Goal: Find specific page/section: Find specific page/section

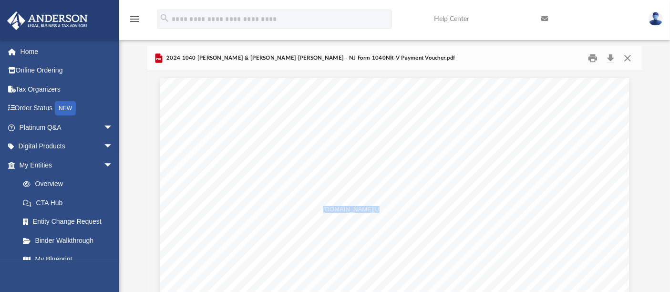
scroll to position [208, 487]
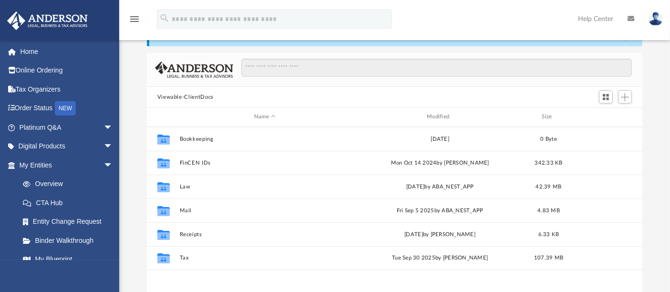
scroll to position [208, 487]
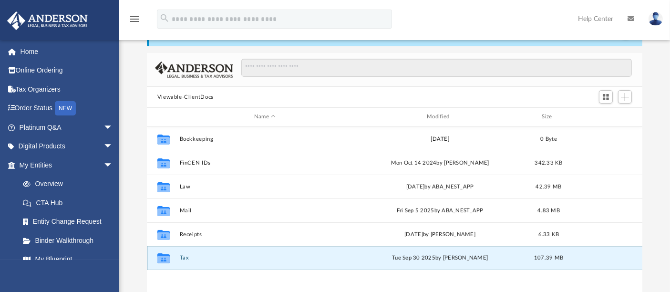
click at [184, 257] on button "Tax" at bounding box center [264, 258] width 171 height 6
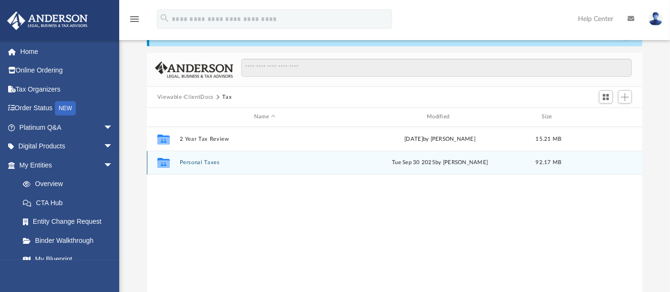
click at [205, 162] on button "Personal Taxes" at bounding box center [264, 162] width 171 height 6
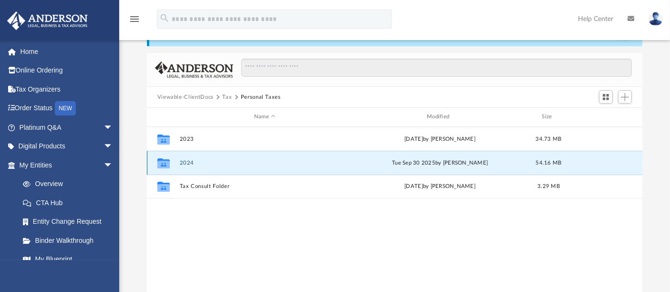
click at [205, 162] on button "2024" at bounding box center [264, 163] width 171 height 6
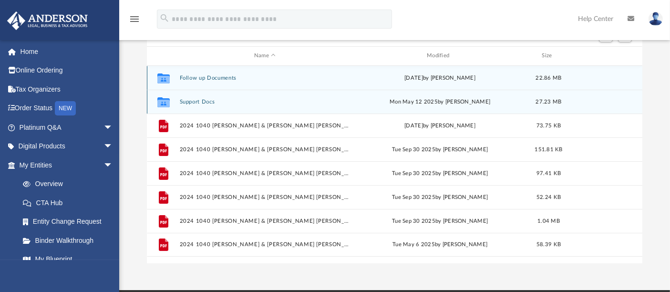
scroll to position [0, 0]
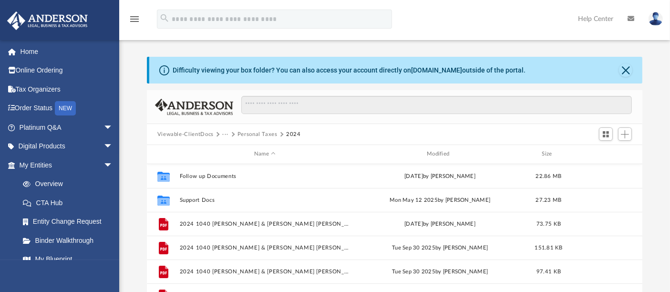
click at [625, 77] on div "Difficulty viewing your box folder? You can also access your account directly o…" at bounding box center [396, 70] width 494 height 27
click at [625, 76] on button "Close" at bounding box center [625, 69] width 13 height 13
